Goal: Obtain resource: Download file/media

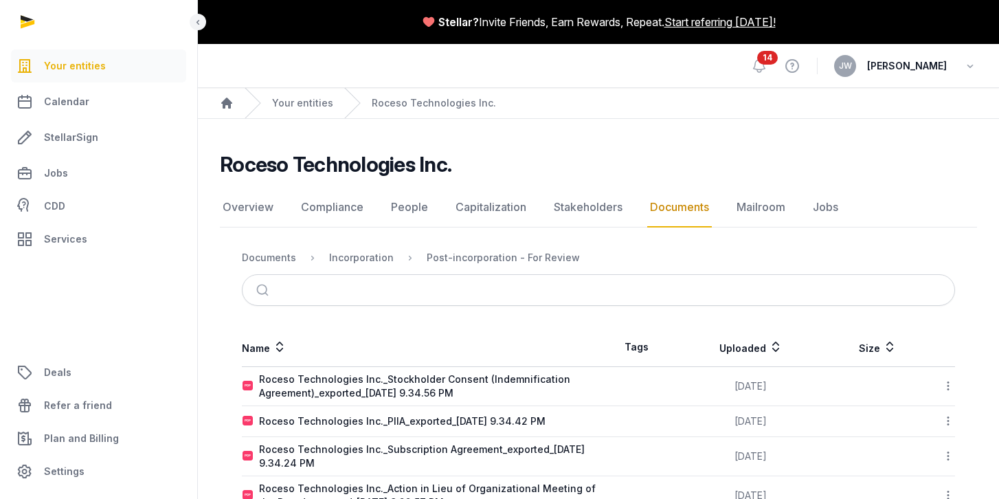
scroll to position [113, 0]
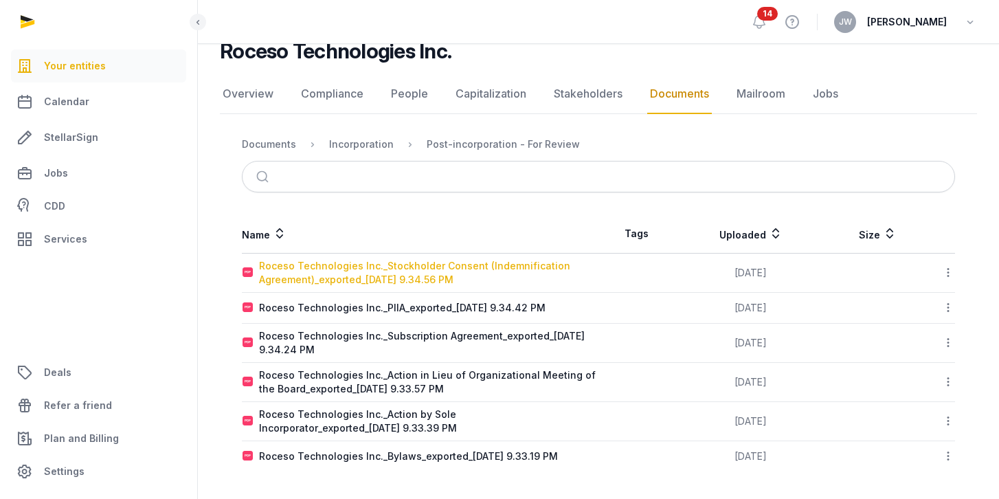
click at [533, 279] on div "Roceso Technologies Inc._Stockholder Consent (Indemnification Agreement)_export…" at bounding box center [428, 272] width 339 height 27
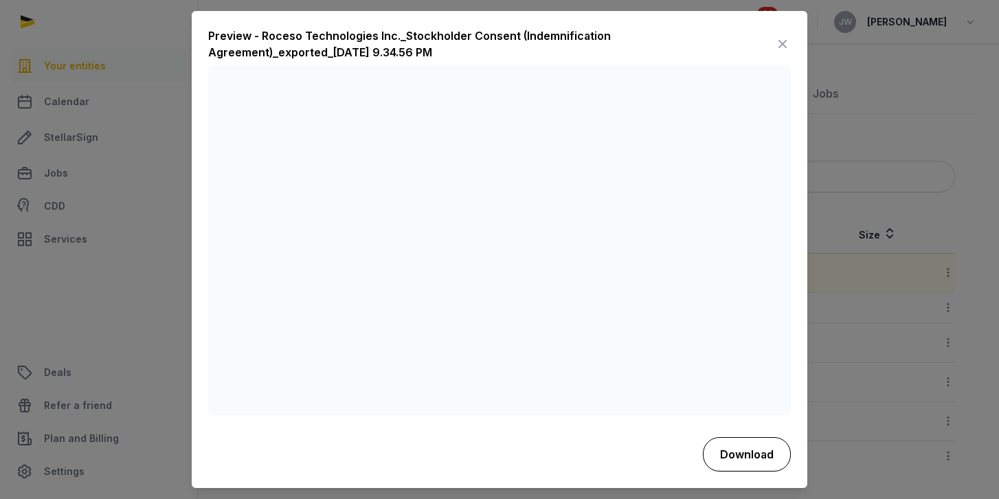
click at [729, 448] on button "Download" at bounding box center [747, 454] width 88 height 34
click at [779, 47] on icon at bounding box center [783, 45] width 16 height 22
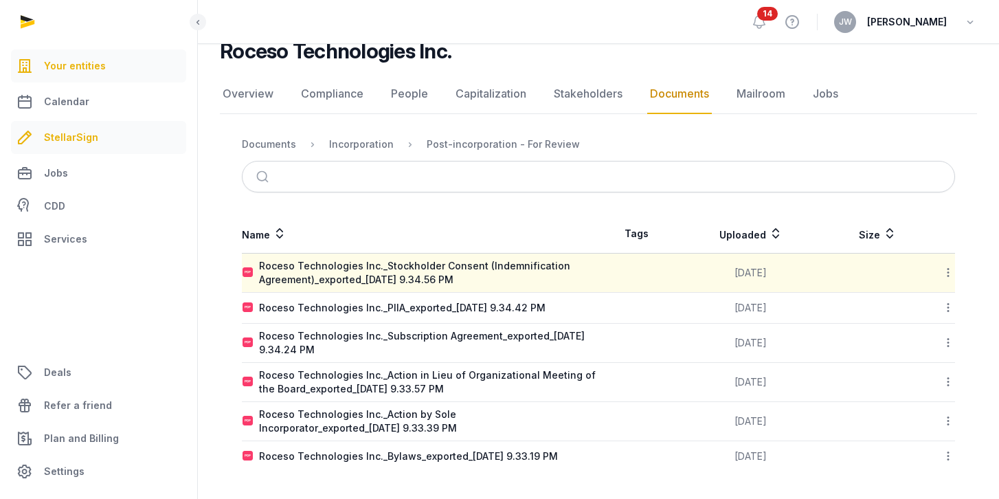
click at [64, 131] on span "StellarSign" at bounding box center [71, 137] width 54 height 16
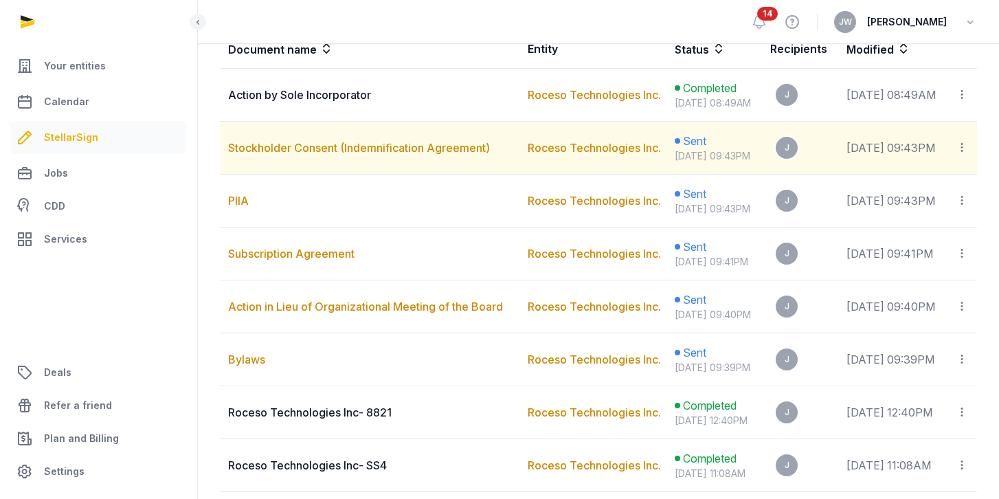
scroll to position [309, 0]
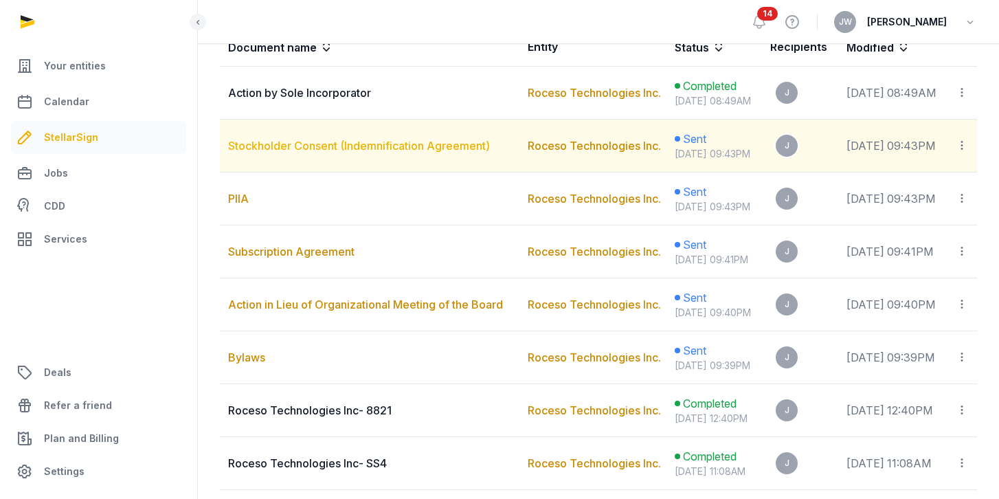
click at [445, 153] on link "Stockholder Consent (Indemnification Agreement)" at bounding box center [359, 146] width 262 height 14
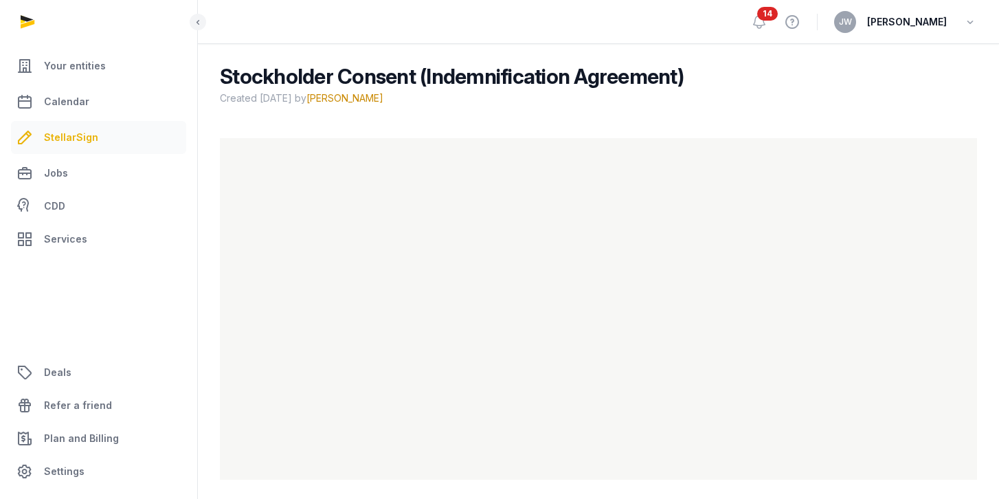
scroll to position [96, 0]
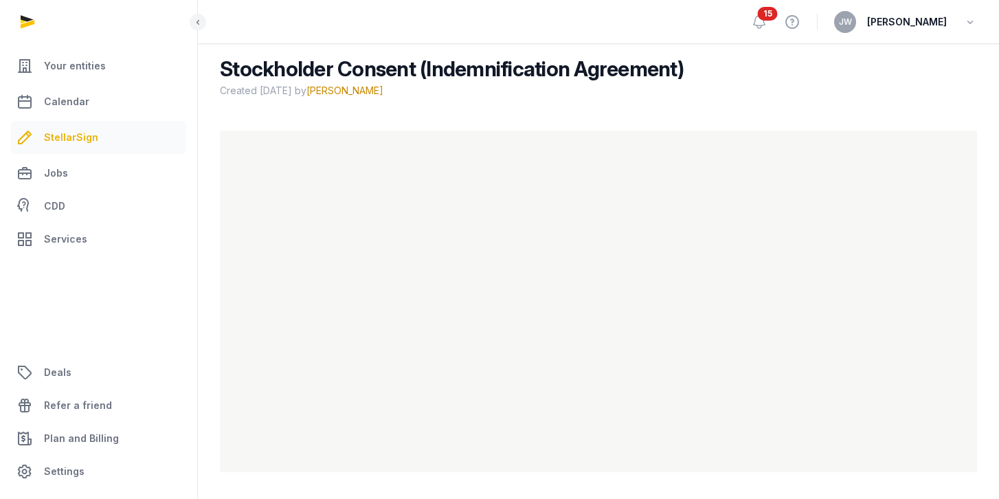
click at [96, 143] on link "StellarSign" at bounding box center [98, 137] width 175 height 33
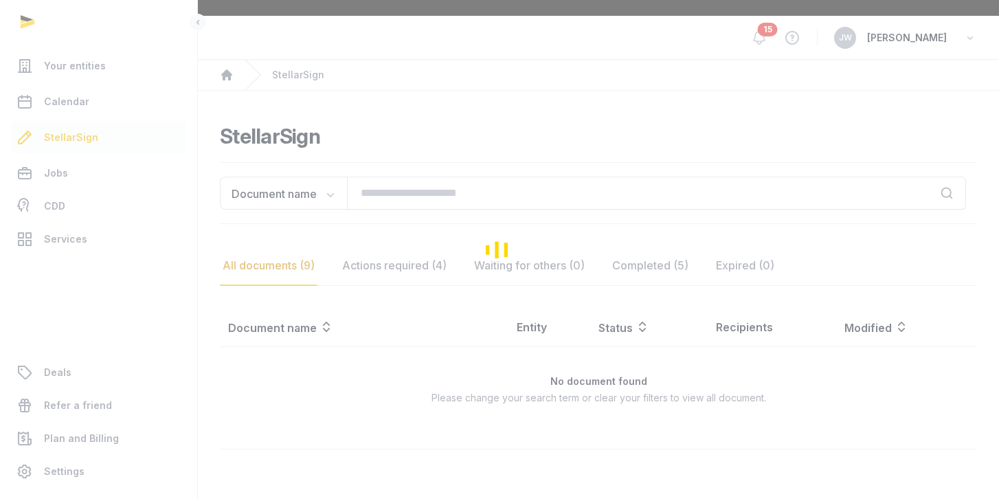
scroll to position [96, 0]
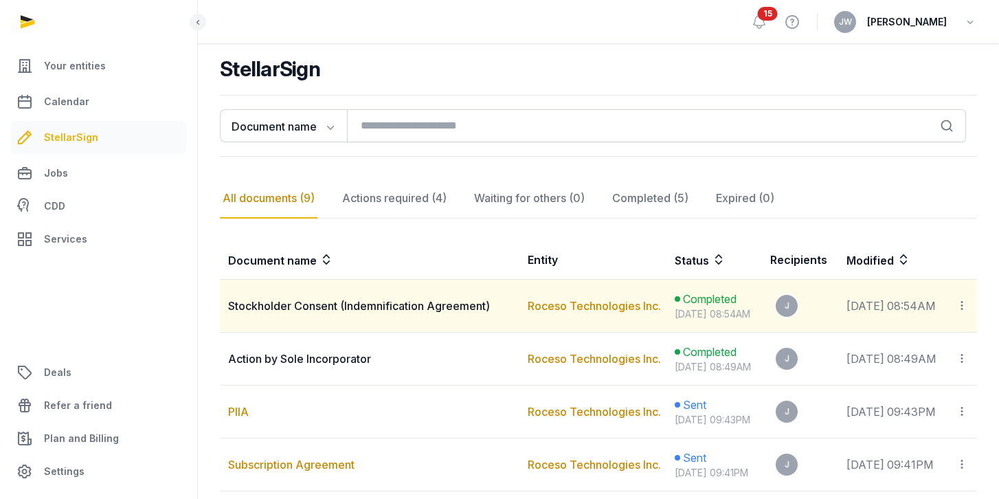
click at [960, 310] on icon at bounding box center [962, 305] width 12 height 14
click at [476, 313] on span "Stockholder Consent (Indemnification Agreement)" at bounding box center [359, 306] width 262 height 14
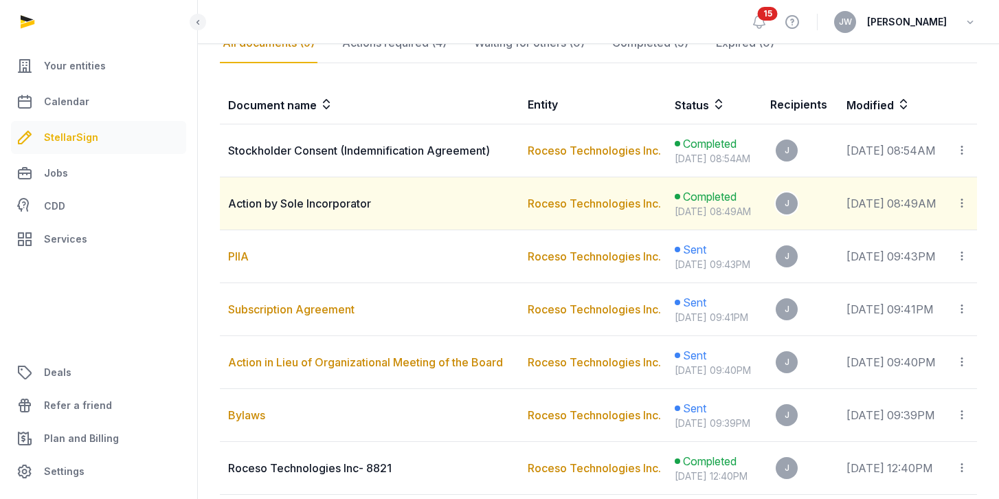
scroll to position [257, 0]
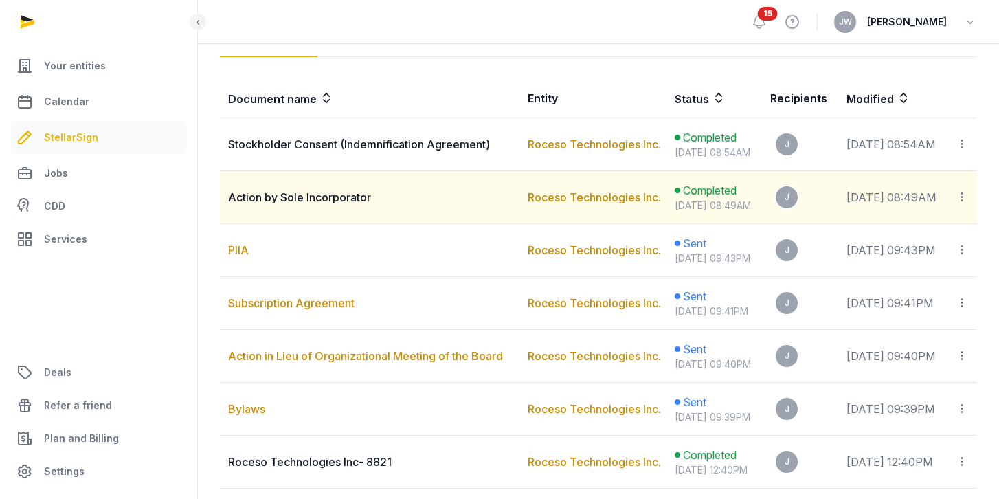
click at [346, 204] on span "Action by Sole Incorporator" at bounding box center [299, 197] width 143 height 14
click at [969, 204] on icon at bounding box center [962, 197] width 12 height 14
click at [901, 243] on div "View document" at bounding box center [881, 234] width 148 height 16
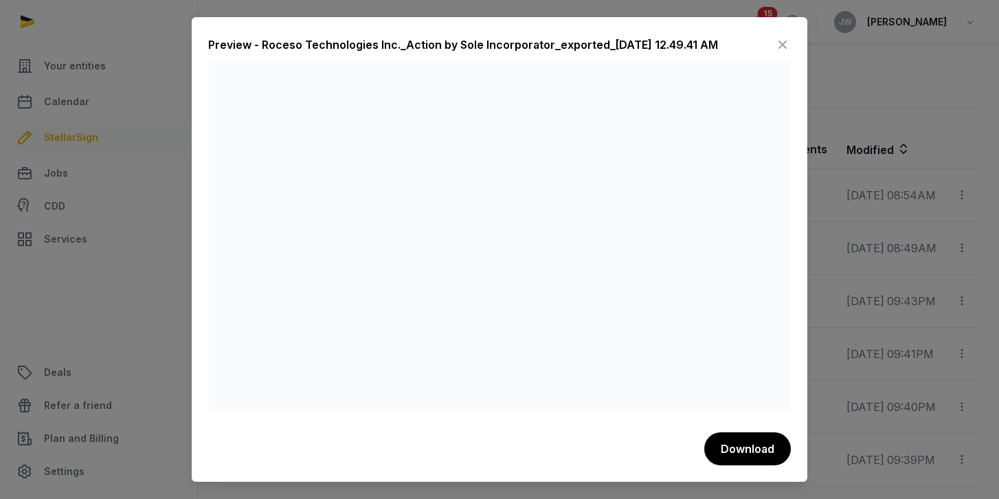
scroll to position [0, 0]
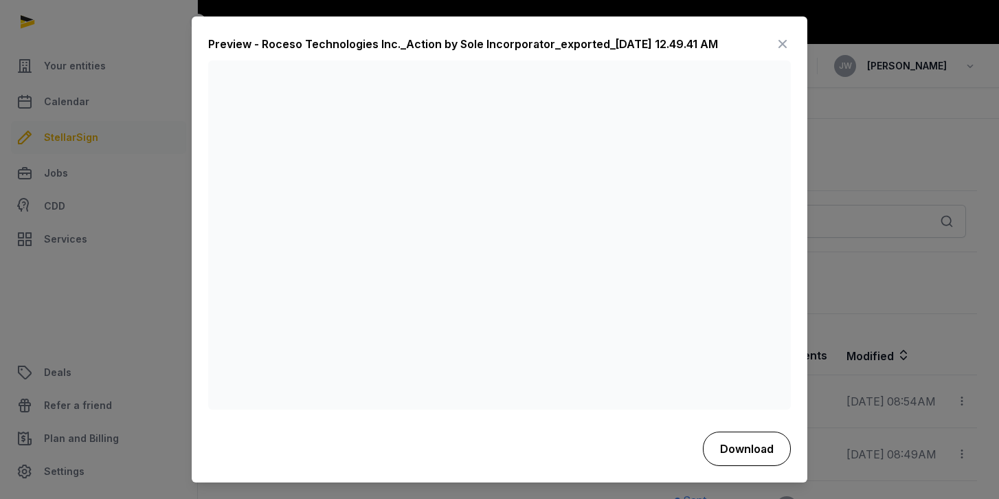
click at [744, 444] on button "Download" at bounding box center [747, 449] width 88 height 34
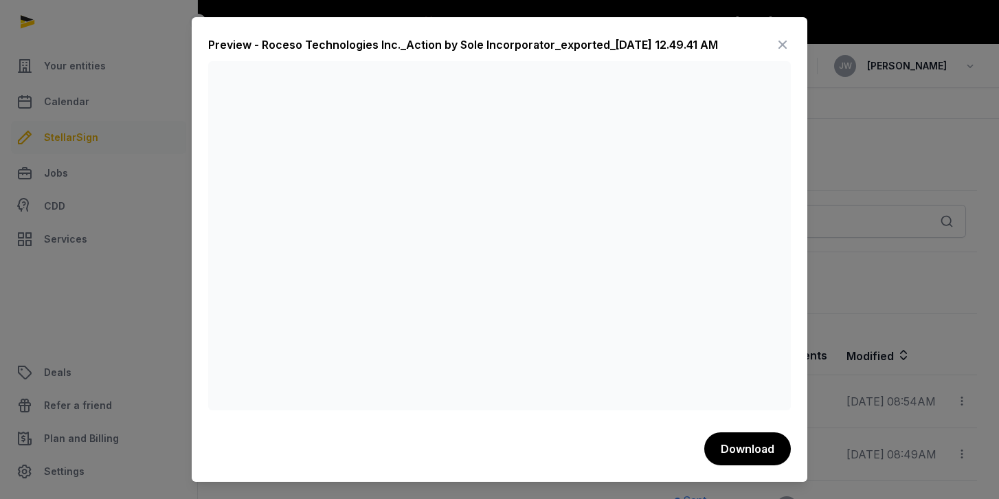
click at [784, 44] on icon at bounding box center [783, 45] width 16 height 22
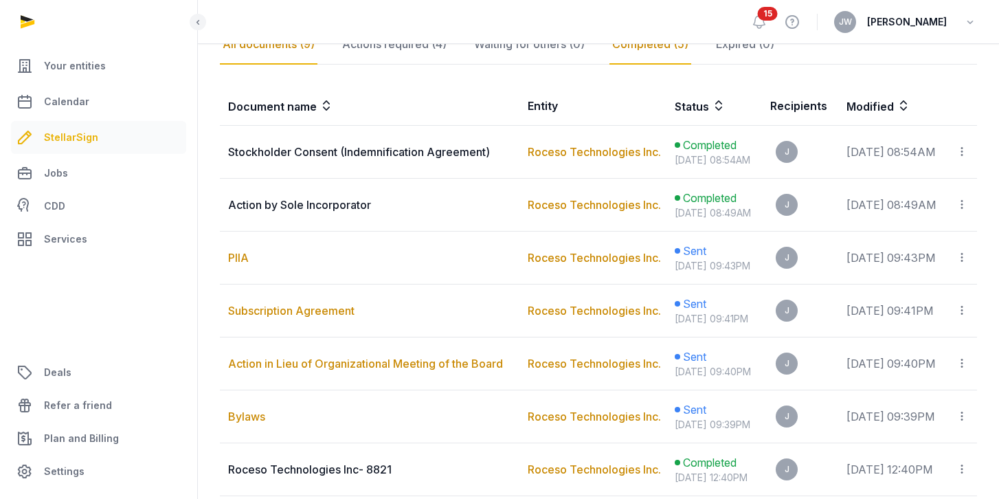
scroll to position [258, 0]
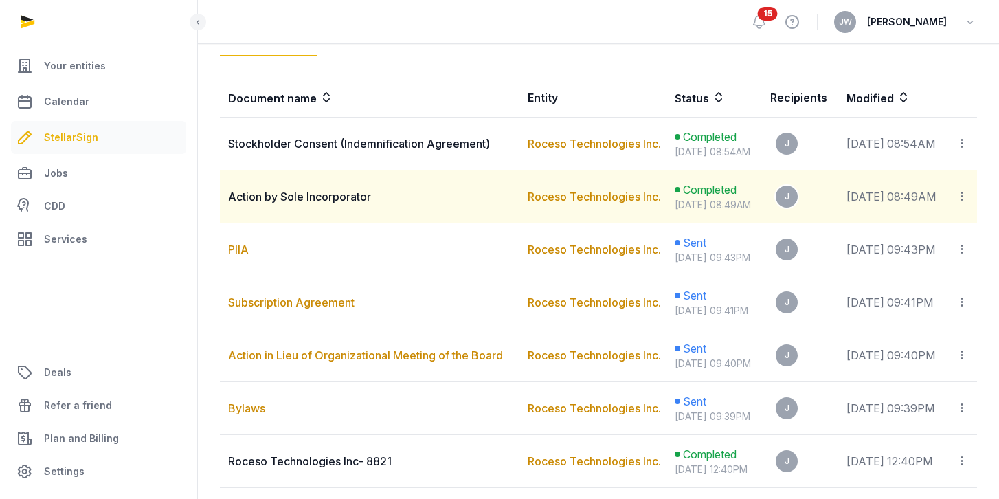
click at [962, 203] on icon at bounding box center [962, 196] width 12 height 14
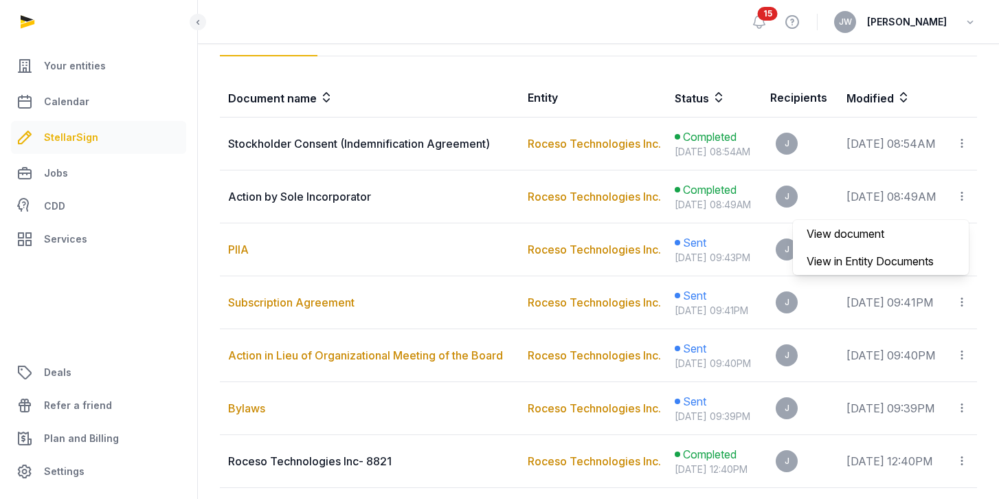
click at [157, 326] on ul "Your entities Calendar StellarSign Jobs CDD Services Deals Refer a friend Plan …" at bounding box center [98, 268] width 164 height 439
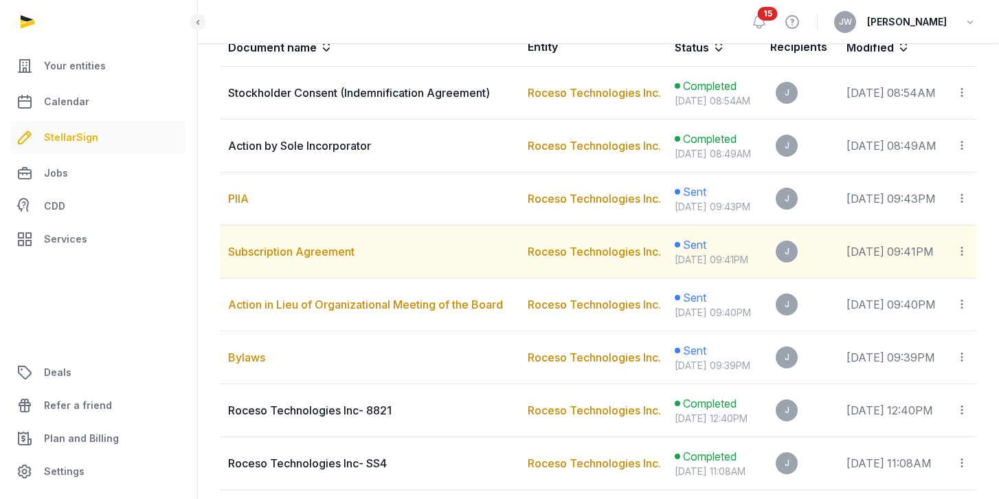
scroll to position [308, 0]
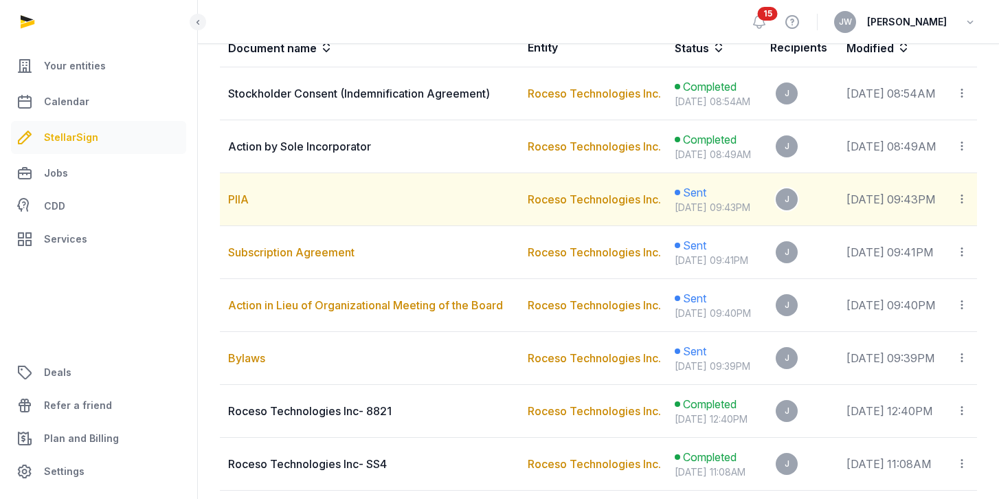
click at [333, 226] on td "PIIA" at bounding box center [370, 199] width 300 height 53
click at [535, 208] on div "Roceso Technologies Inc." at bounding box center [597, 199] width 138 height 16
click at [960, 206] on icon at bounding box center [962, 199] width 12 height 14
click at [905, 245] on div "View document" at bounding box center [881, 236] width 148 height 16
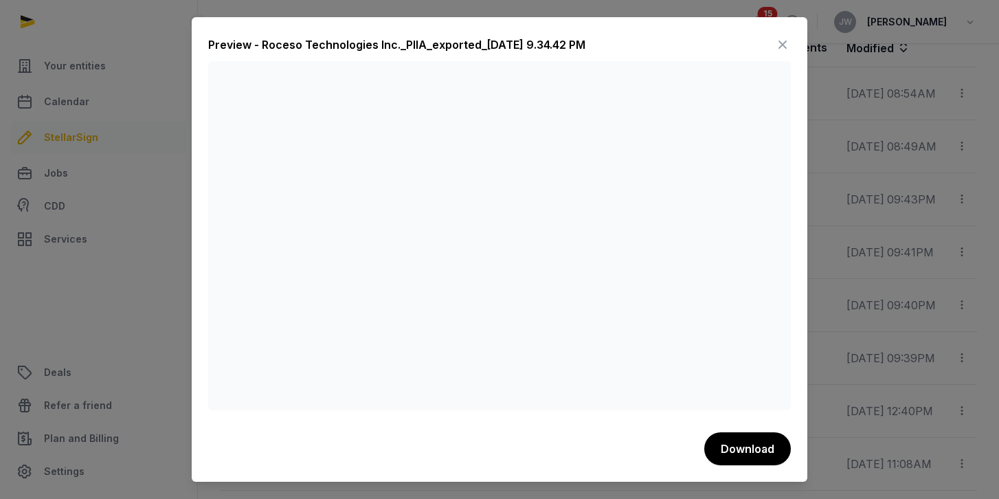
click at [781, 47] on icon at bounding box center [783, 45] width 16 height 22
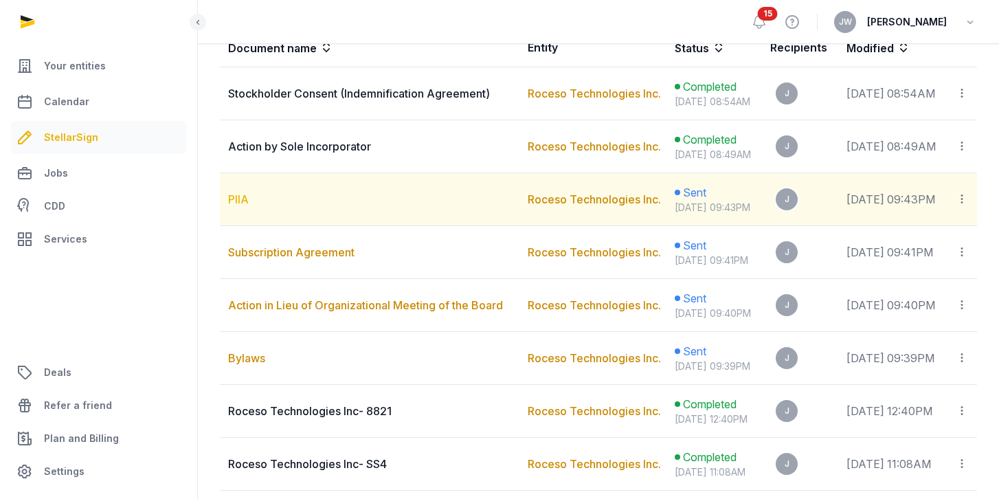
click at [239, 206] on link "PIIA" at bounding box center [238, 199] width 21 height 14
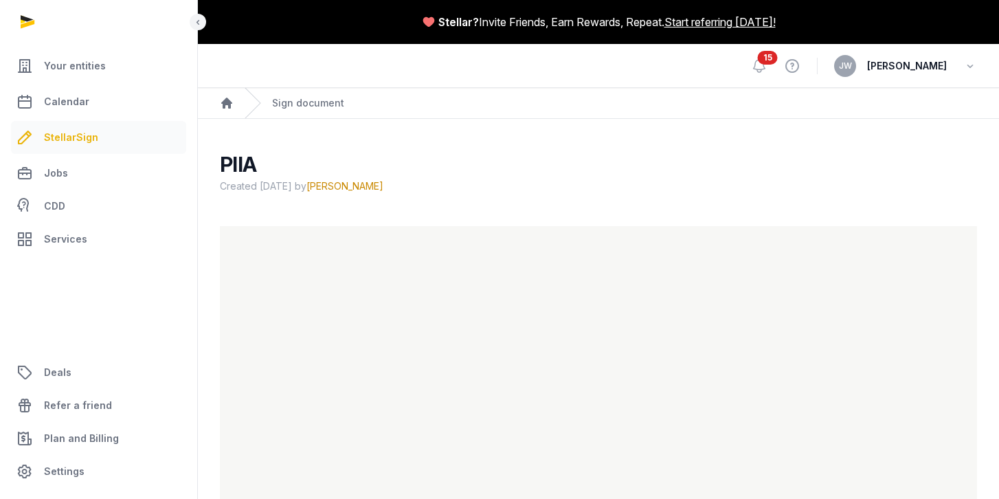
scroll to position [96, 0]
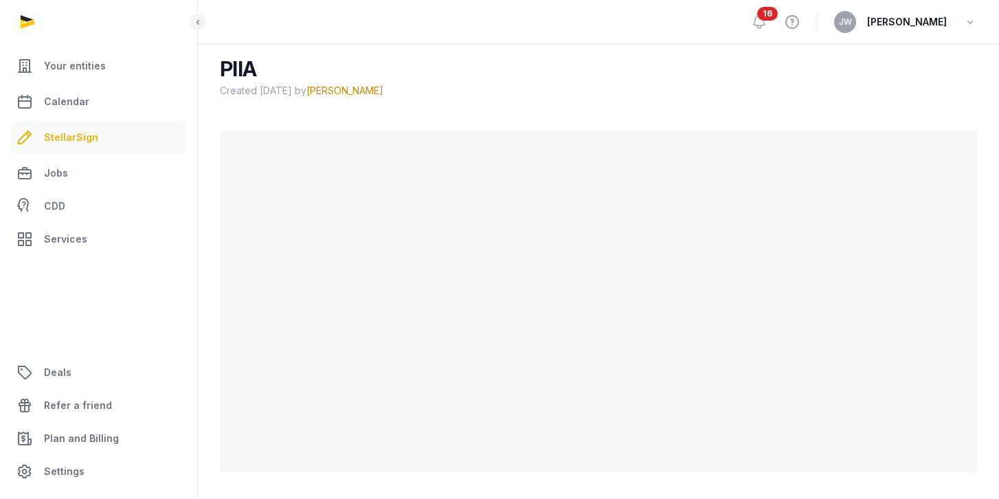
click at [71, 130] on span "StellarSign" at bounding box center [71, 137] width 54 height 16
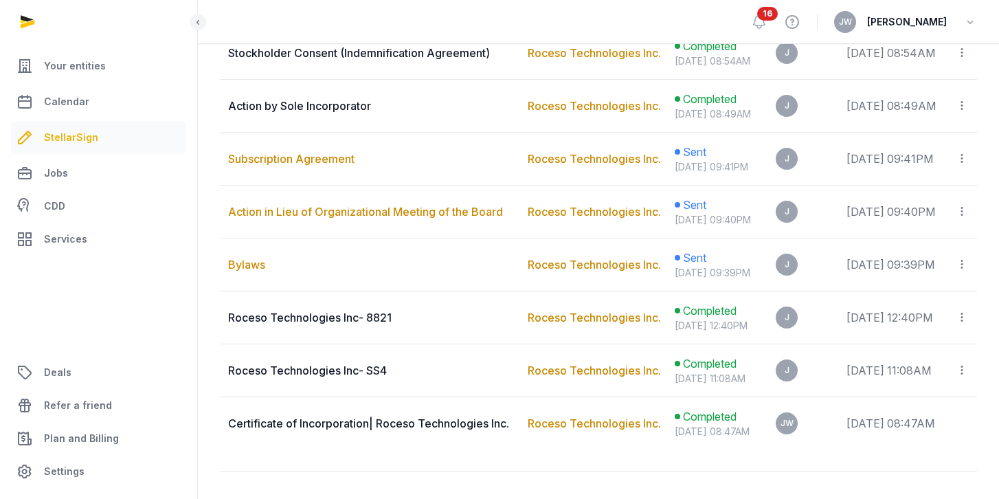
scroll to position [464, 0]
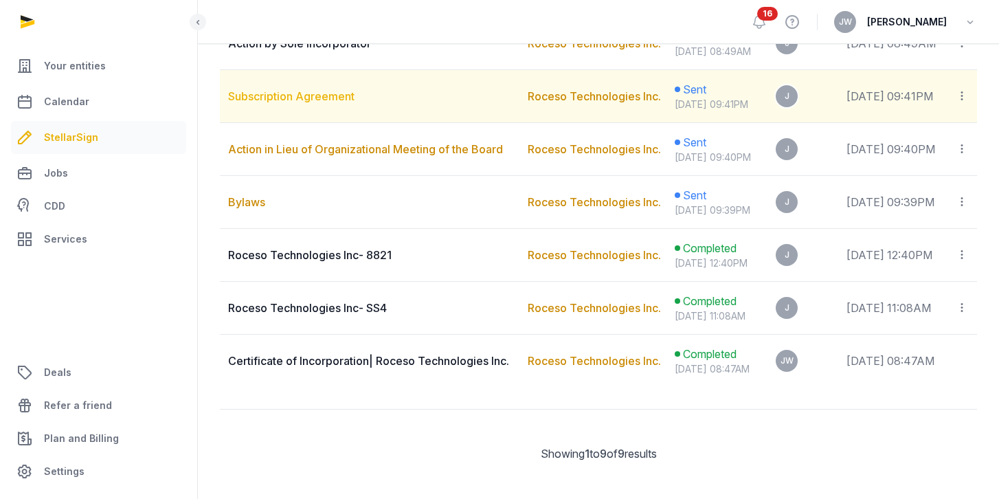
click at [294, 103] on link "Subscription Agreement" at bounding box center [291, 96] width 126 height 14
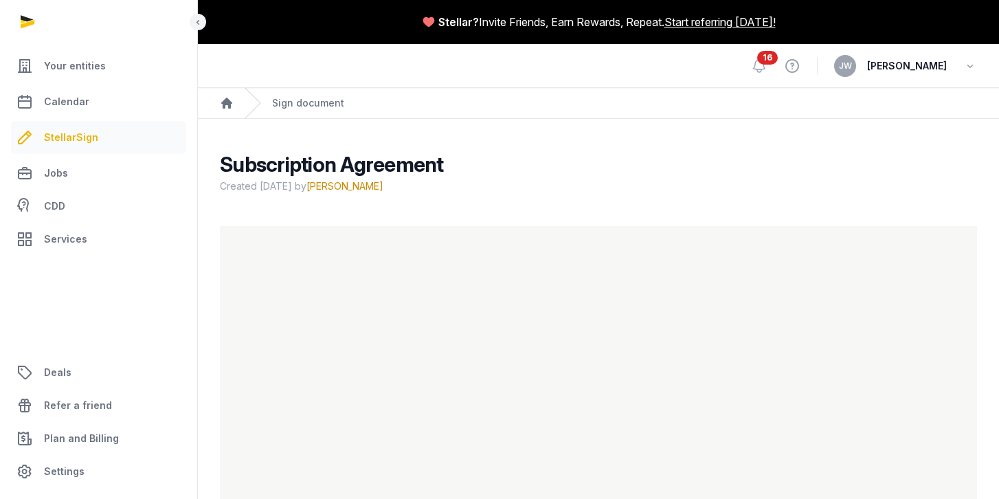
scroll to position [96, 0]
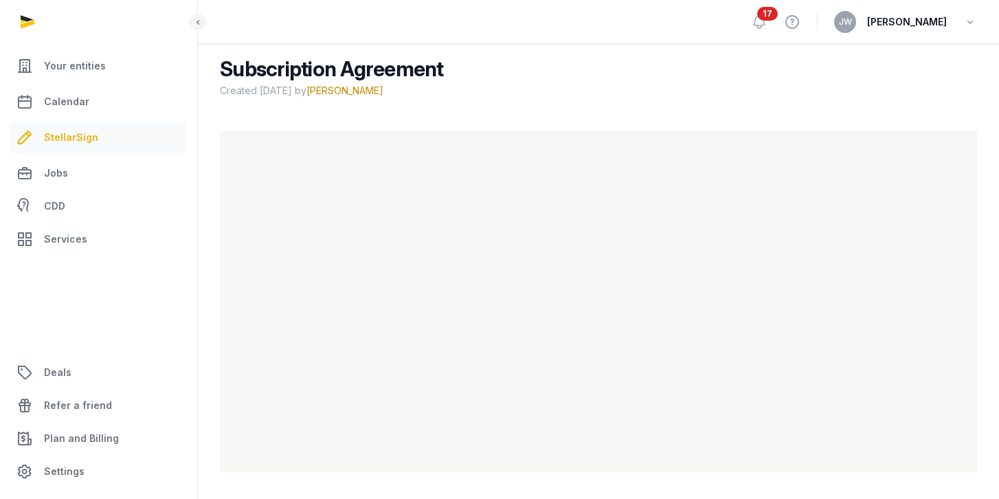
click at [58, 133] on span "StellarSign" at bounding box center [71, 137] width 54 height 16
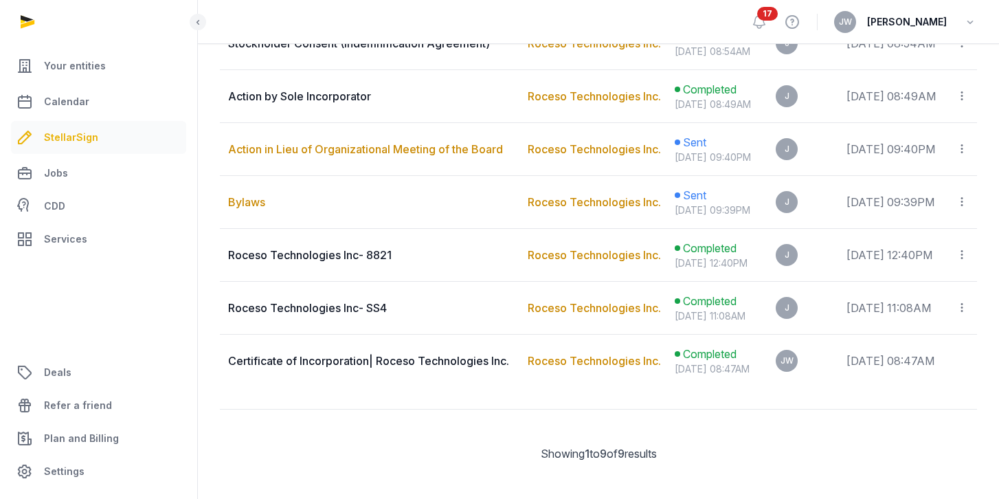
scroll to position [467, 0]
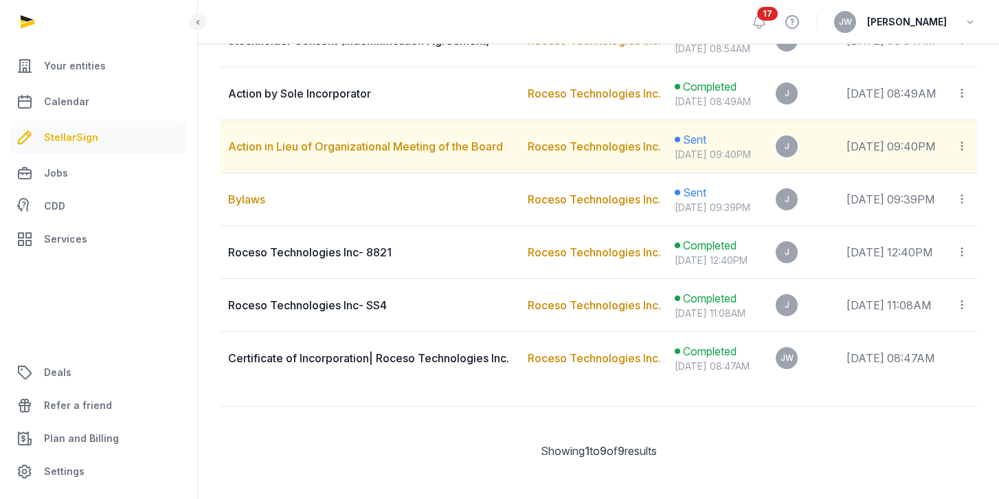
click at [338, 173] on td "Action in Lieu of Organizational Meeting of the Board" at bounding box center [370, 146] width 300 height 53
click at [341, 153] on link "Action in Lieu of Organizational Meeting of the Board" at bounding box center [365, 147] width 275 height 14
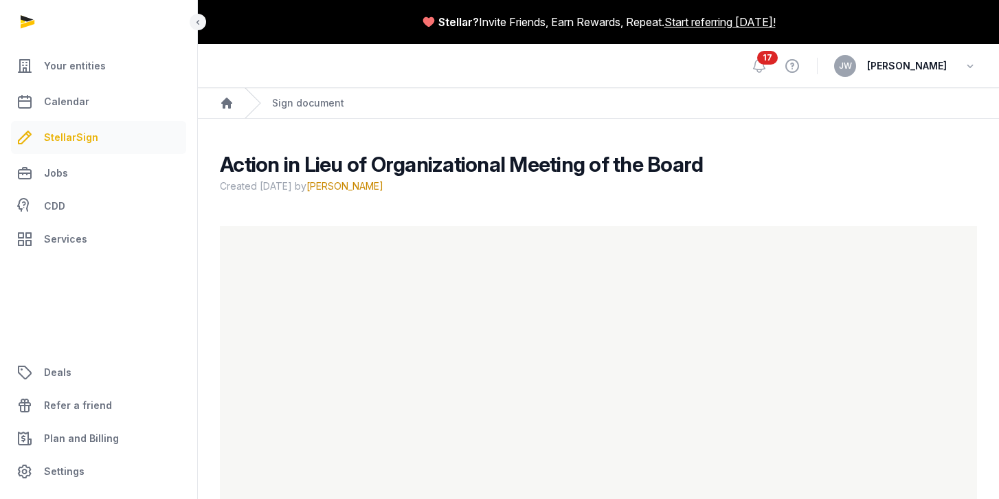
scroll to position [96, 0]
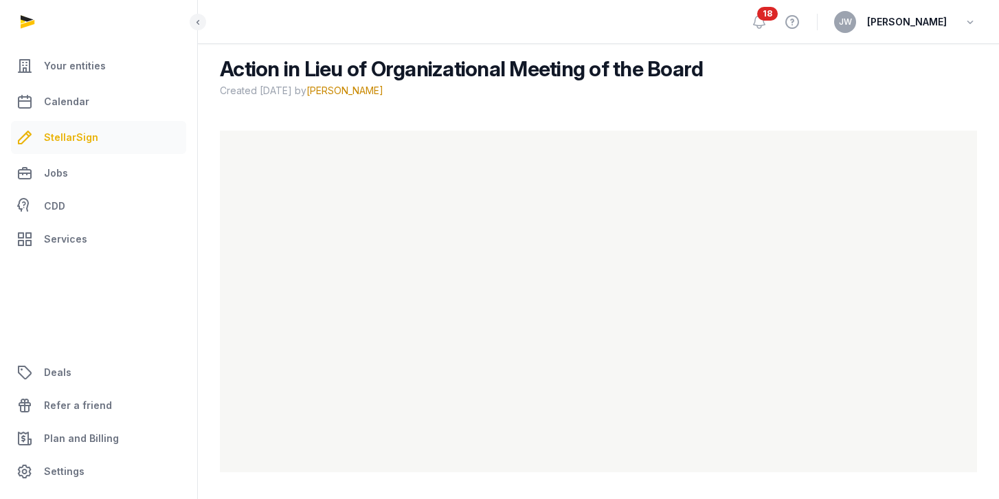
click at [60, 142] on span "StellarSign" at bounding box center [71, 137] width 54 height 16
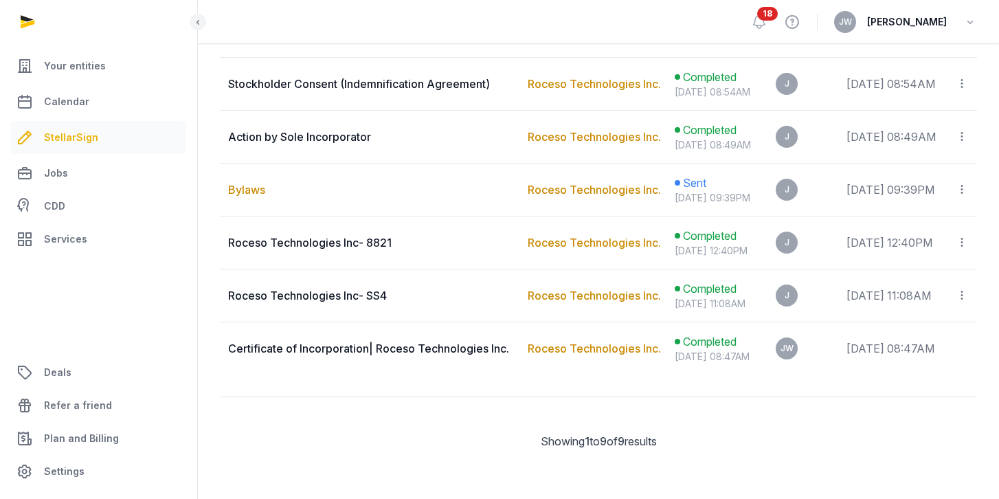
scroll to position [533, 0]
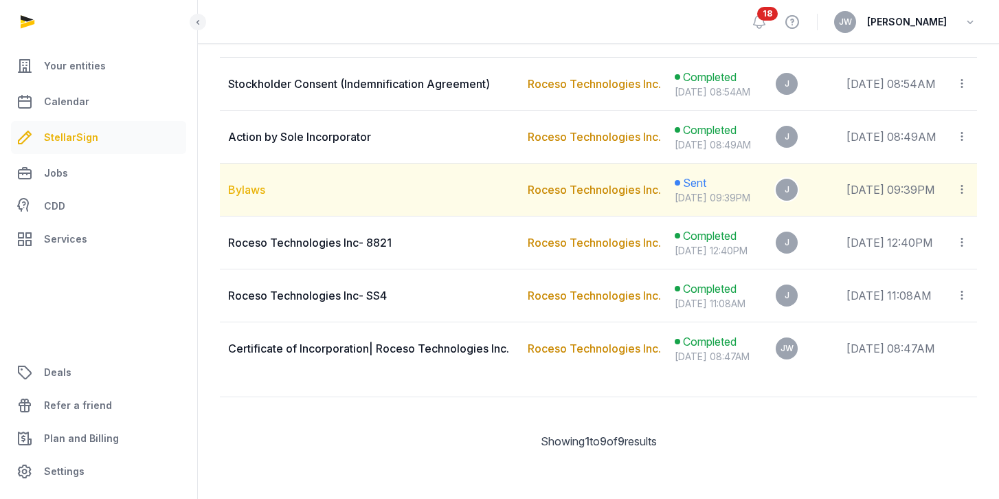
click at [254, 197] on link "Bylaws" at bounding box center [246, 190] width 37 height 14
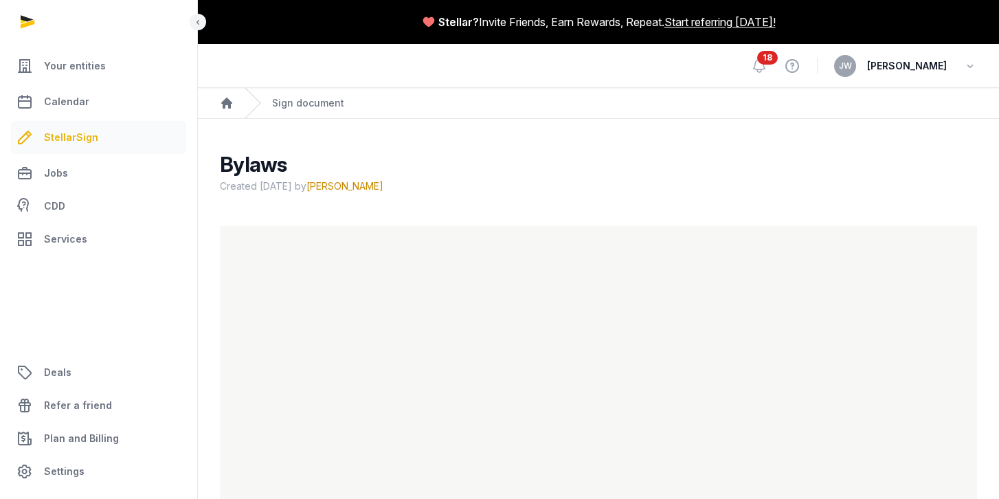
scroll to position [96, 0]
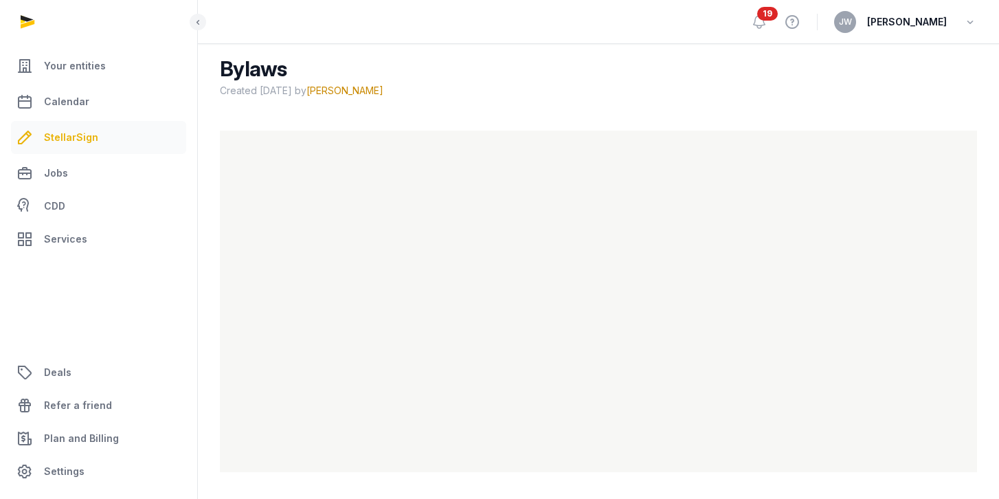
click at [87, 134] on span "StellarSign" at bounding box center [71, 137] width 54 height 16
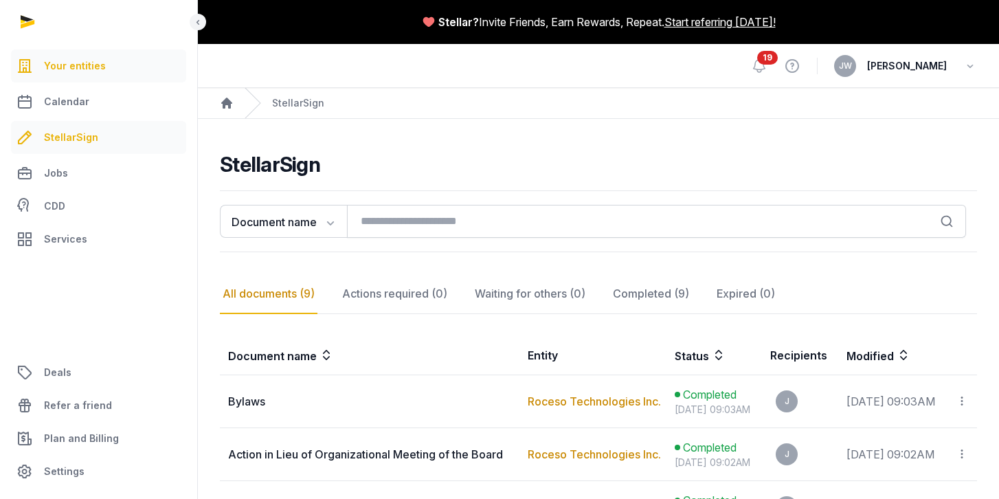
click at [97, 56] on link "Your entities" at bounding box center [98, 65] width 175 height 33
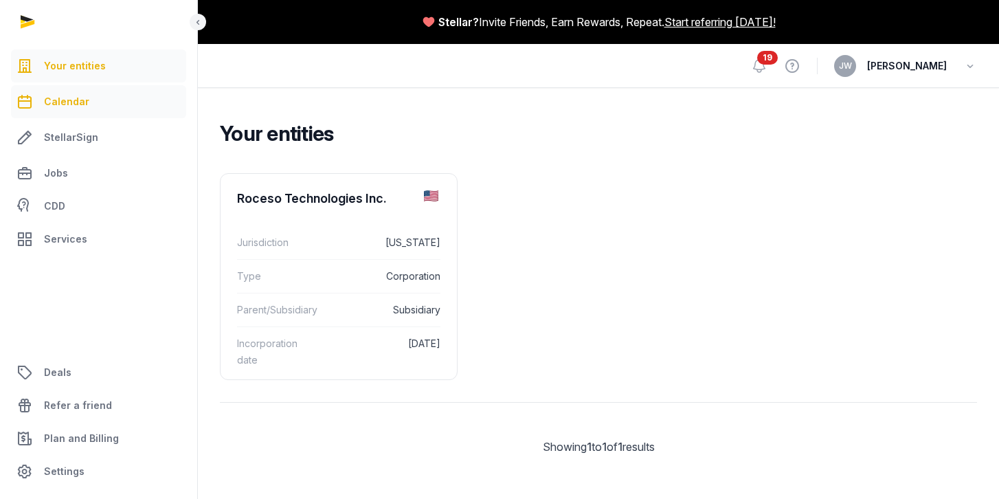
click at [79, 98] on span "Calendar" at bounding box center [66, 101] width 45 height 16
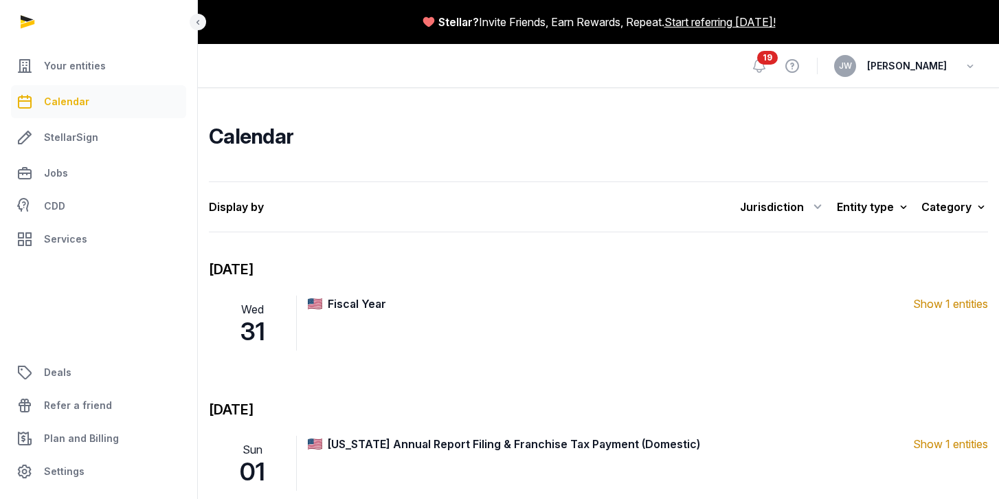
scroll to position [32, 0]
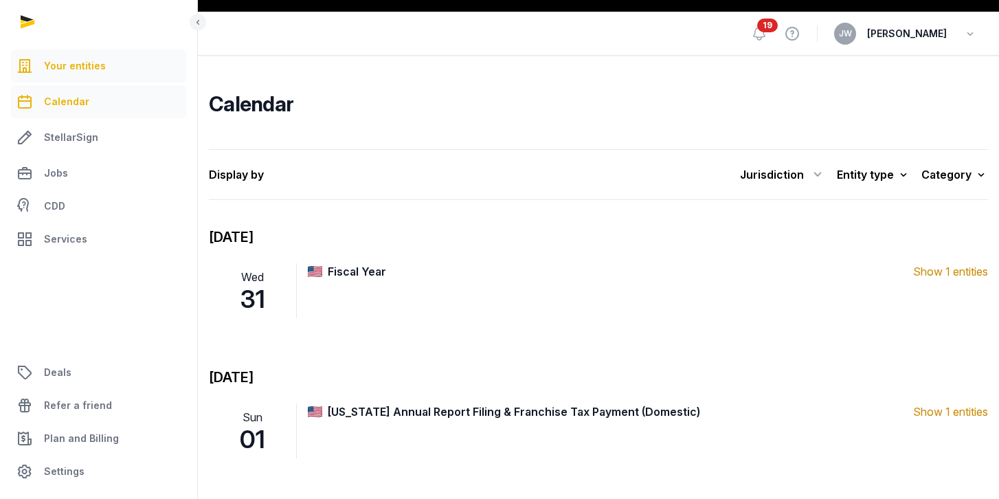
click at [80, 69] on span "Your entities" at bounding box center [75, 66] width 62 height 16
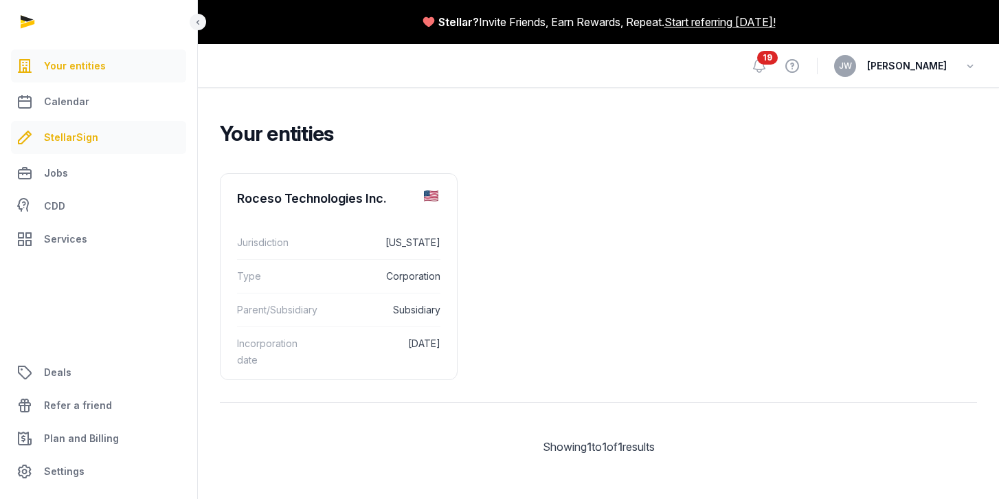
click at [69, 139] on span "StellarSign" at bounding box center [71, 137] width 54 height 16
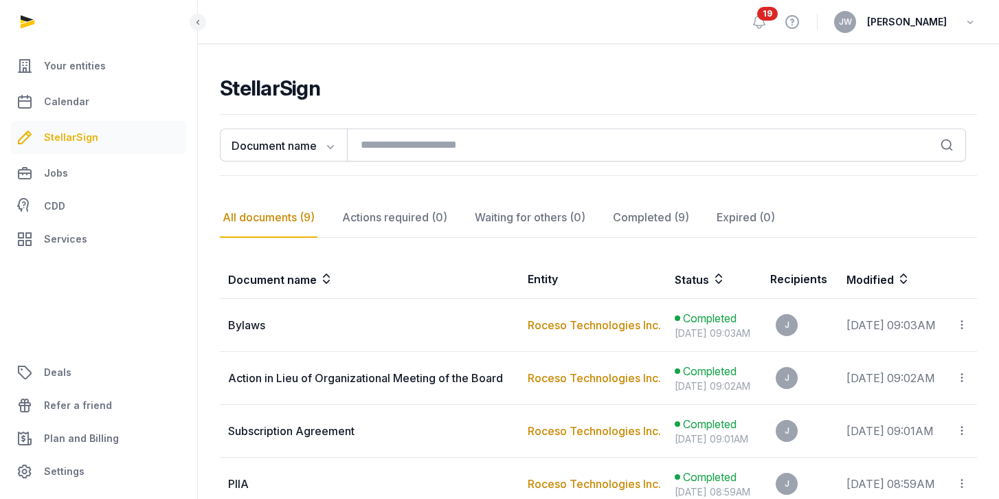
scroll to position [82, 0]
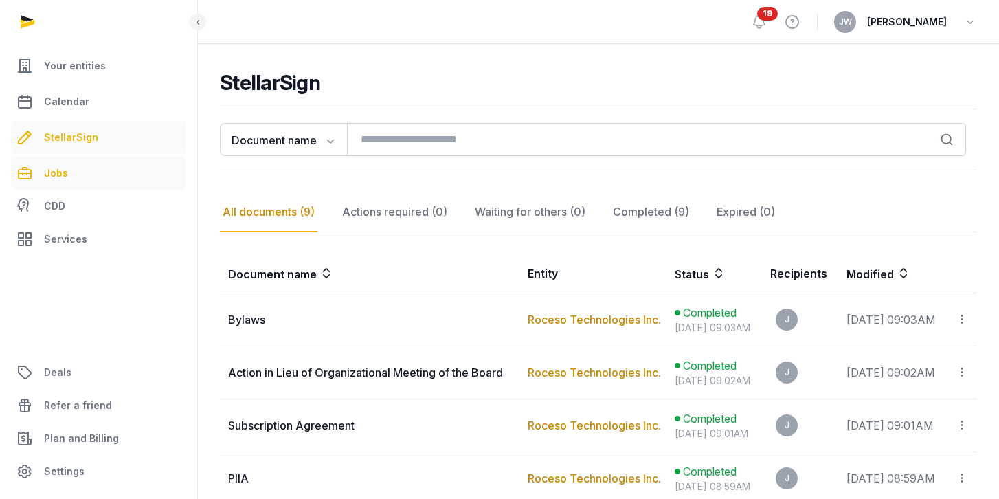
click at [64, 175] on span "Jobs" at bounding box center [56, 173] width 24 height 16
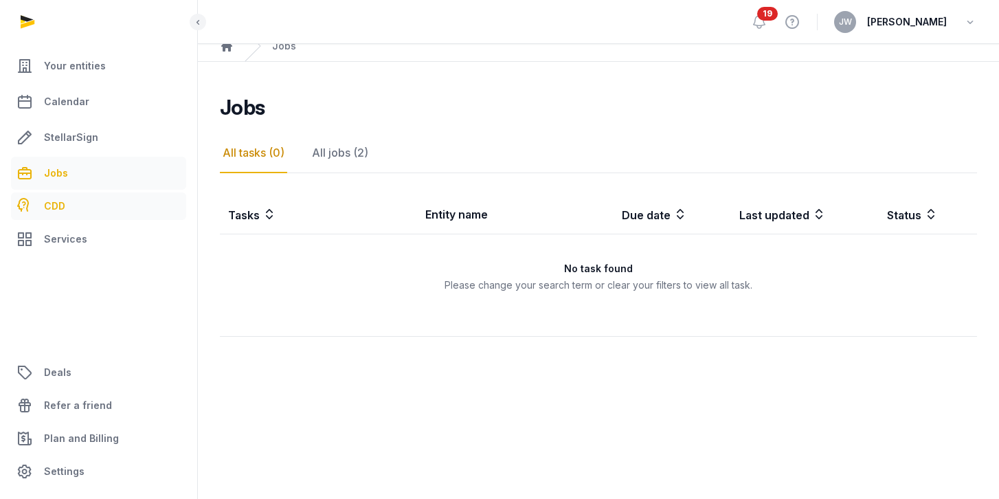
click at [60, 206] on span "CDD" at bounding box center [54, 206] width 21 height 16
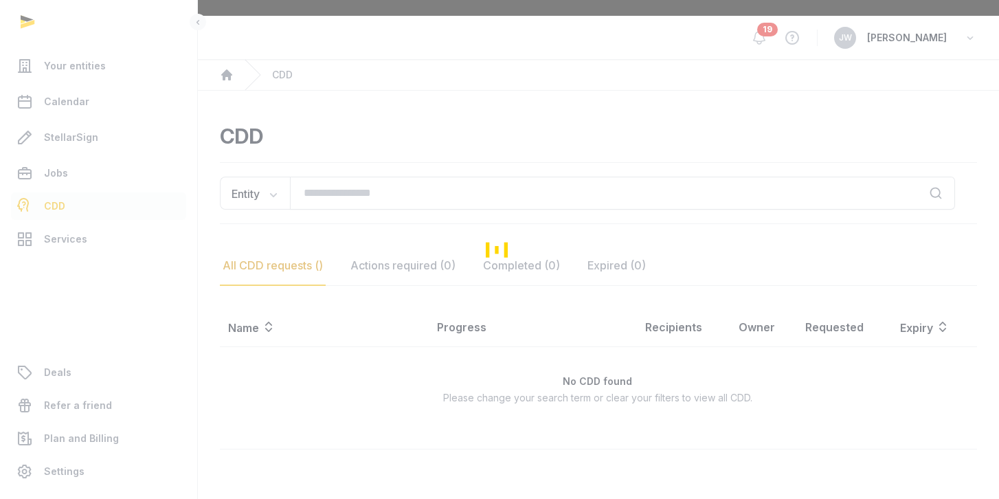
scroll to position [28, 0]
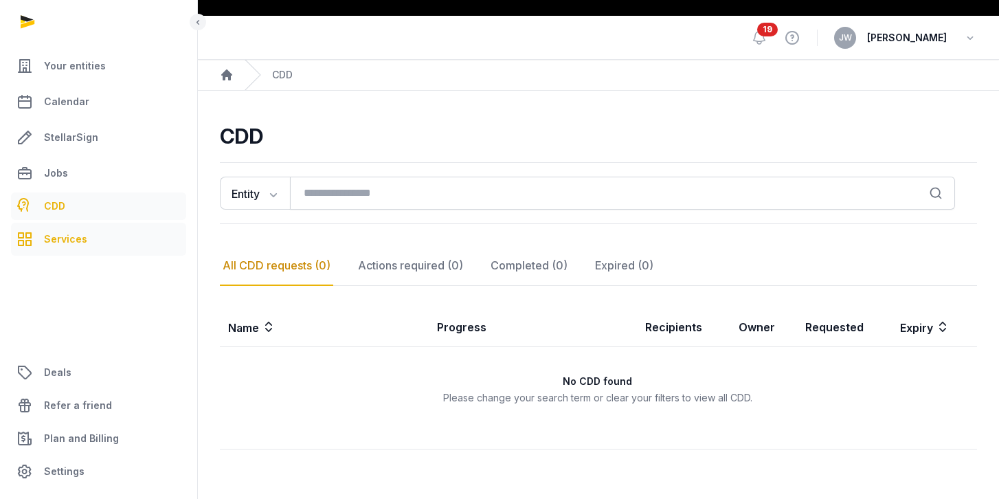
click at [60, 236] on span "Services" at bounding box center [65, 239] width 43 height 16
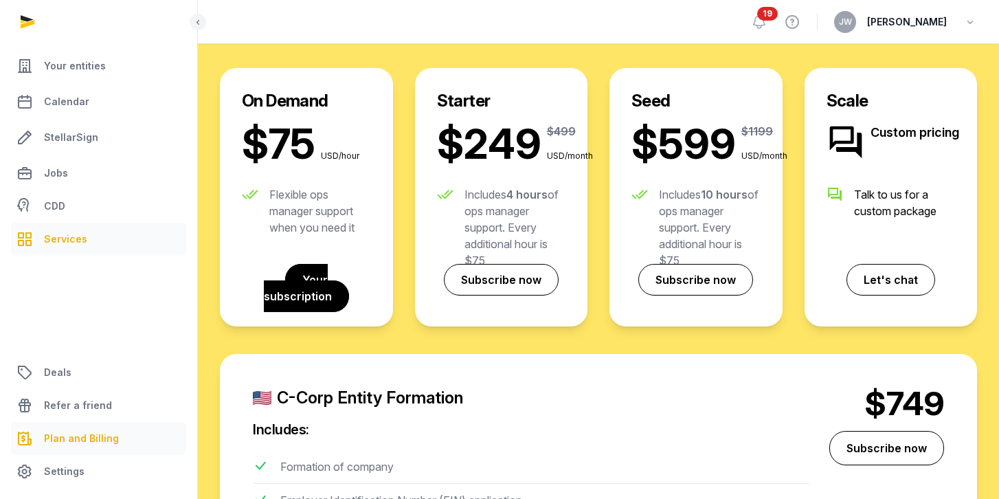
scroll to position [363, 0]
